Goal: Answer question/provide support: Share knowledge or assist other users

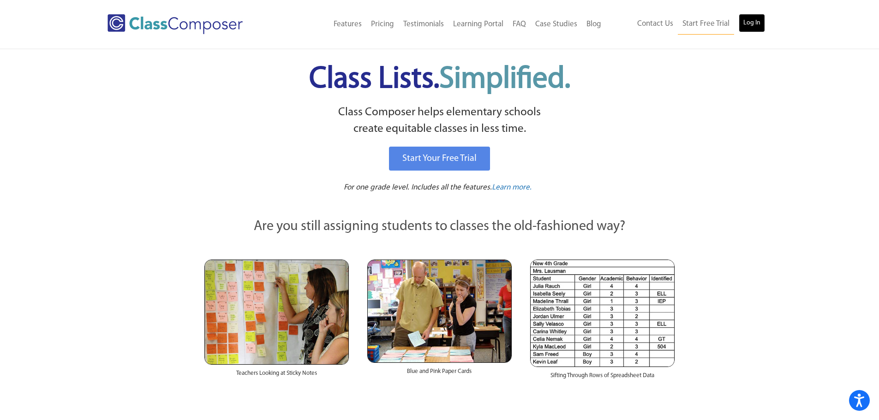
click at [758, 22] on link "Log In" at bounding box center [752, 23] width 26 height 18
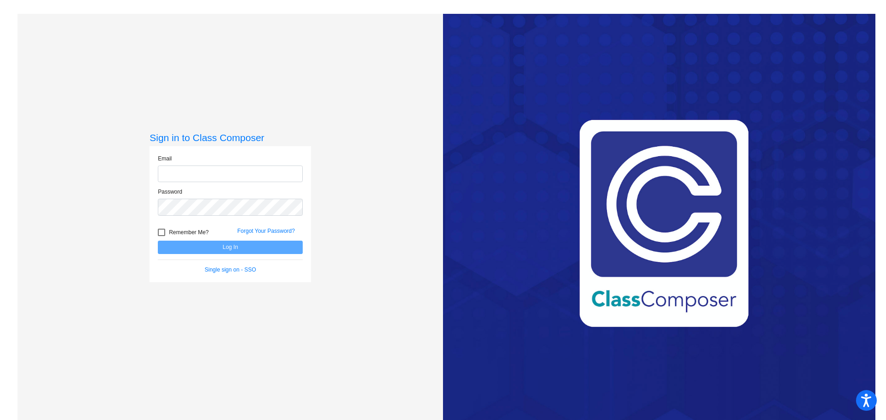
type input "[EMAIL_ADDRESS][DOMAIN_NAME]"
click at [160, 229] on div at bounding box center [161, 232] width 7 height 7
click at [161, 236] on input "Remember Me?" at bounding box center [161, 236] width 0 height 0
checkbox input "true"
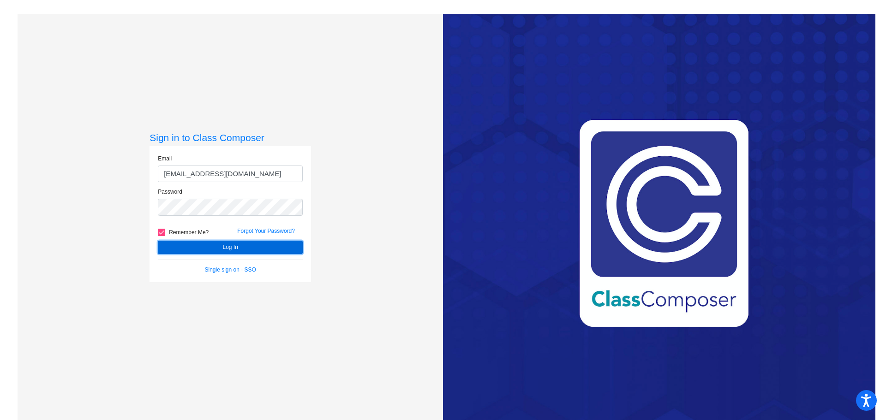
click at [191, 253] on button "Log In" at bounding box center [230, 247] width 145 height 13
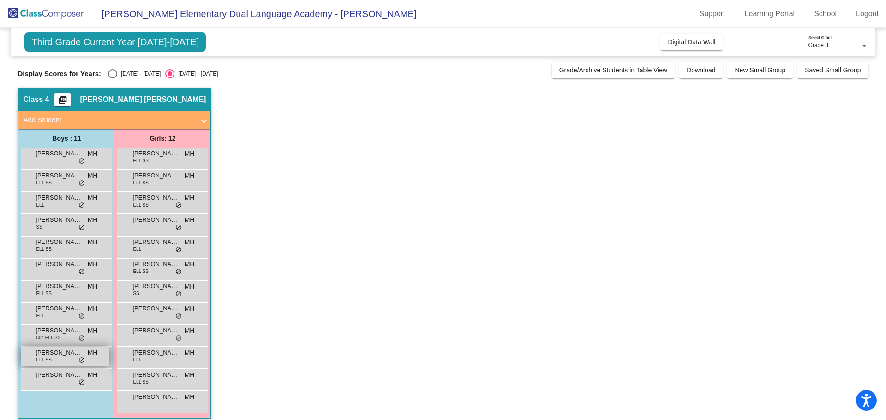
click at [60, 353] on span "[PERSON_NAME]" at bounding box center [59, 352] width 46 height 9
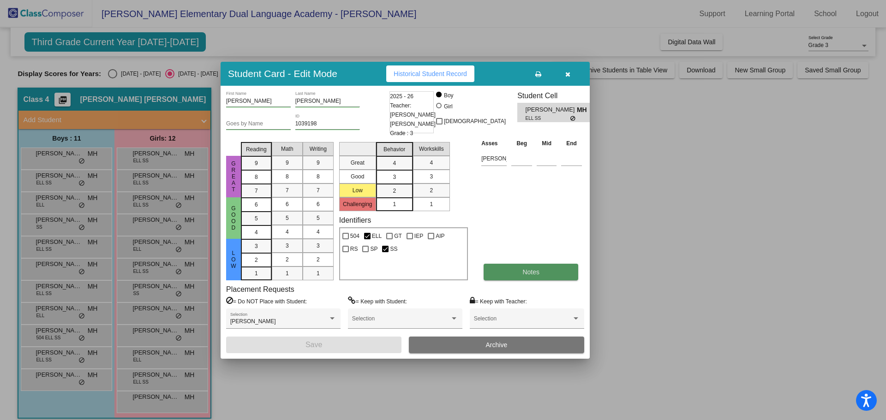
click at [510, 271] on button "Notes" at bounding box center [530, 272] width 95 height 17
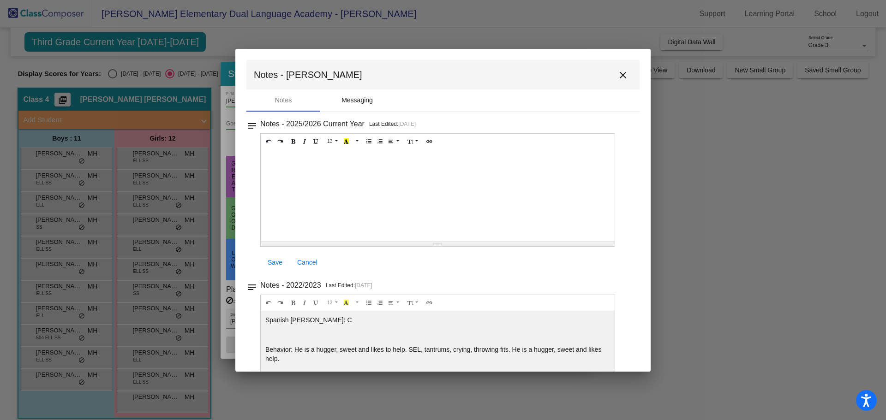
click at [352, 100] on div "Messaging" at bounding box center [356, 100] width 31 height 10
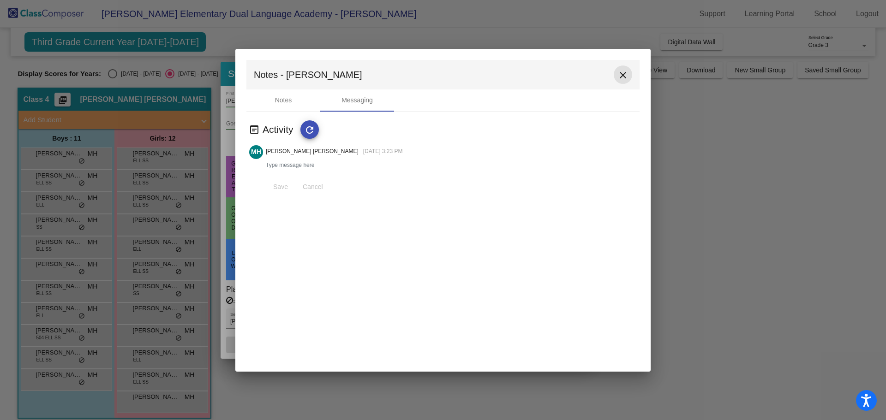
click at [620, 75] on mat-icon "close" at bounding box center [622, 75] width 11 height 11
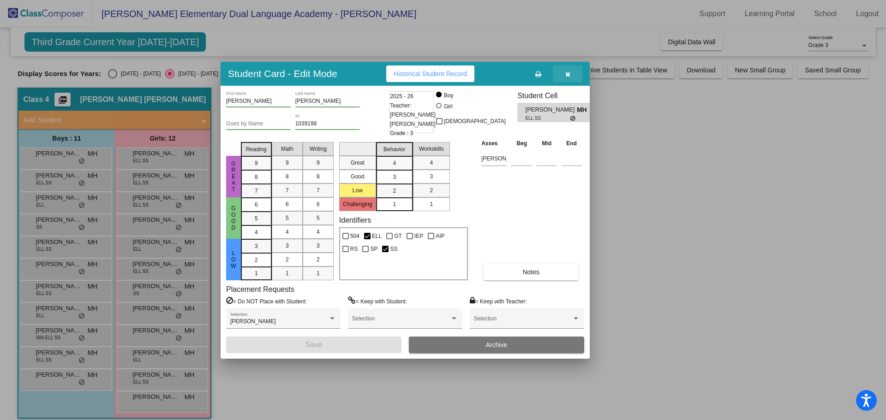
click at [564, 75] on button "button" at bounding box center [568, 74] width 30 height 17
